Goal: Communication & Community: Share content

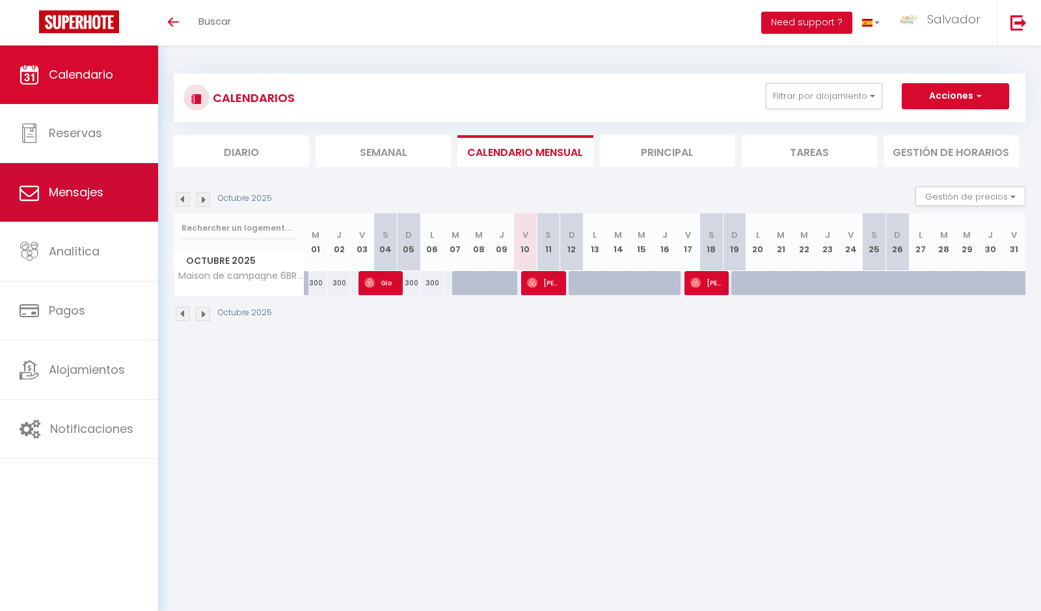
click at [97, 196] on span "Mensajes" at bounding box center [76, 192] width 55 height 16
select select "message"
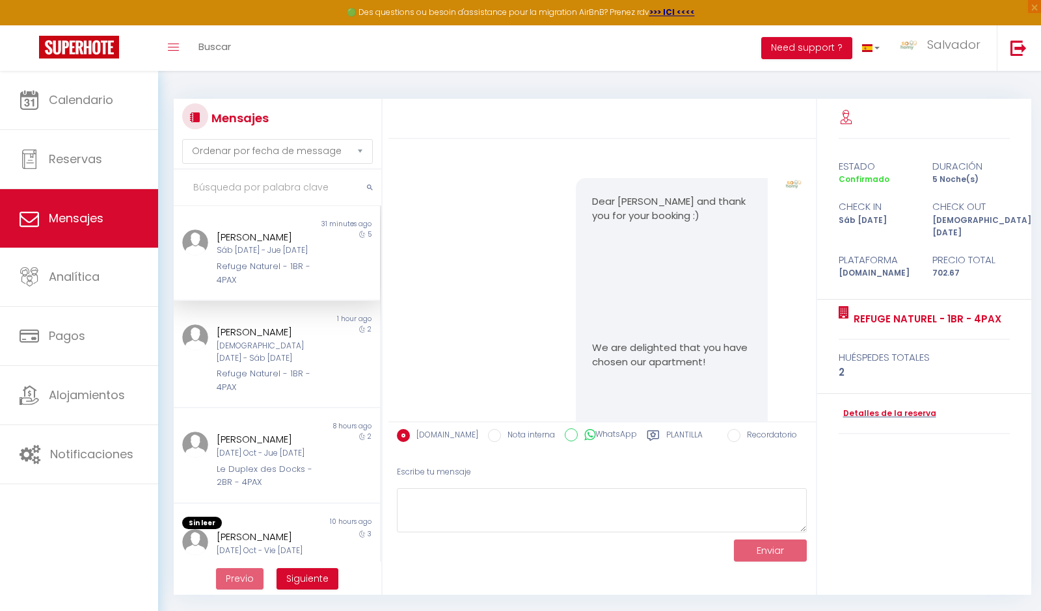
scroll to position [2574, 0]
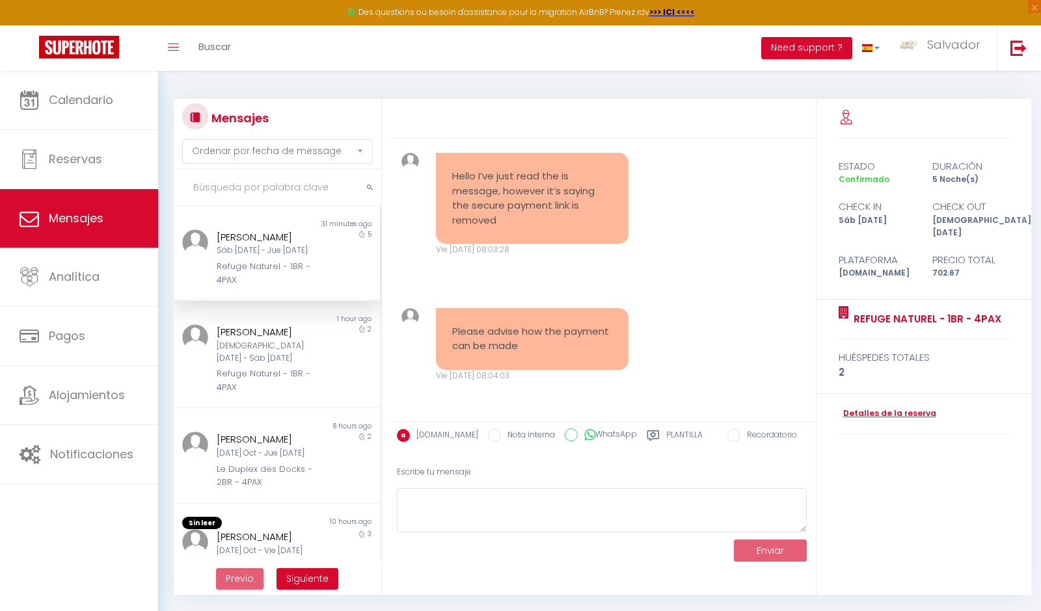
click at [265, 254] on div "Sáb 11 Oct - Jue 16 Oct" at bounding box center [268, 251] width 103 height 12
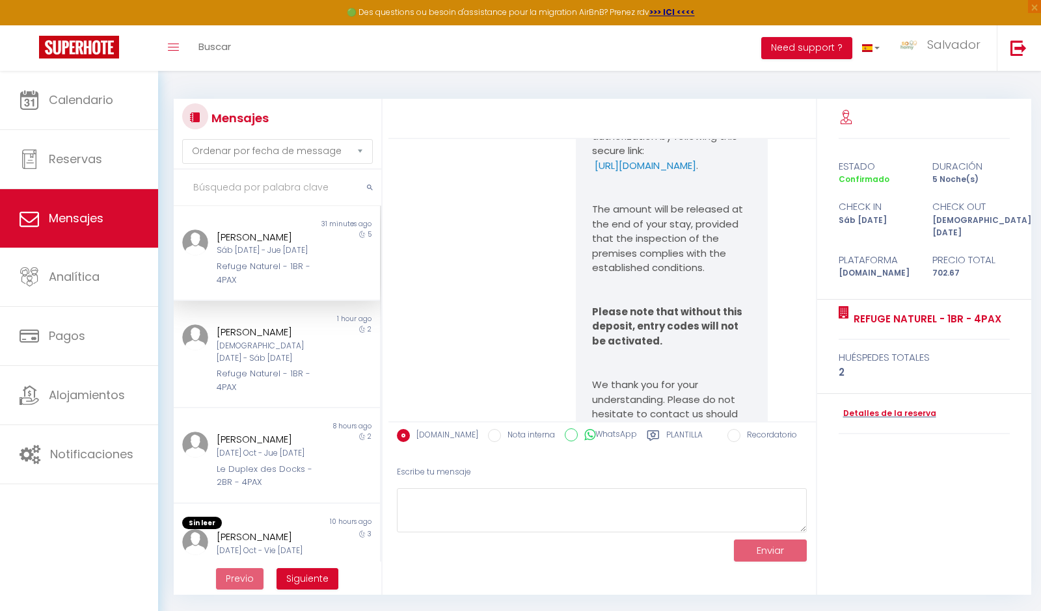
scroll to position [2105, 0]
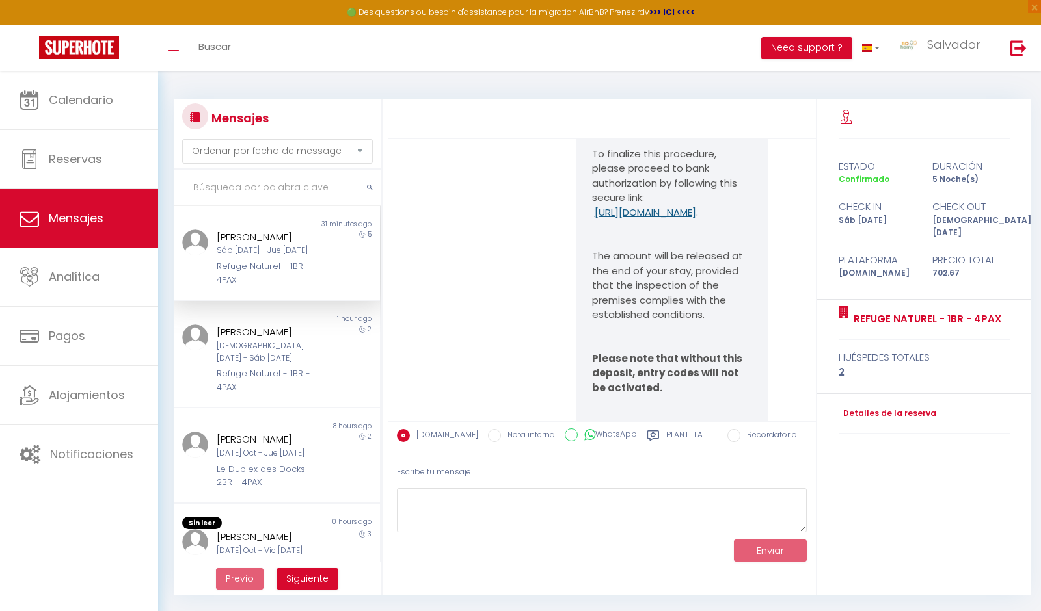
drag, startPoint x: 669, startPoint y: 246, endPoint x: 591, endPoint y: 229, distance: 80.0
click at [592, 220] on p "https://superhote.com/applink/p/tMAj6XR5 ." at bounding box center [671, 213] width 159 height 15
copy p "https://superhote.com/applink/p/tMAj6XR5 ."
